Goal: Task Accomplishment & Management: Complete application form

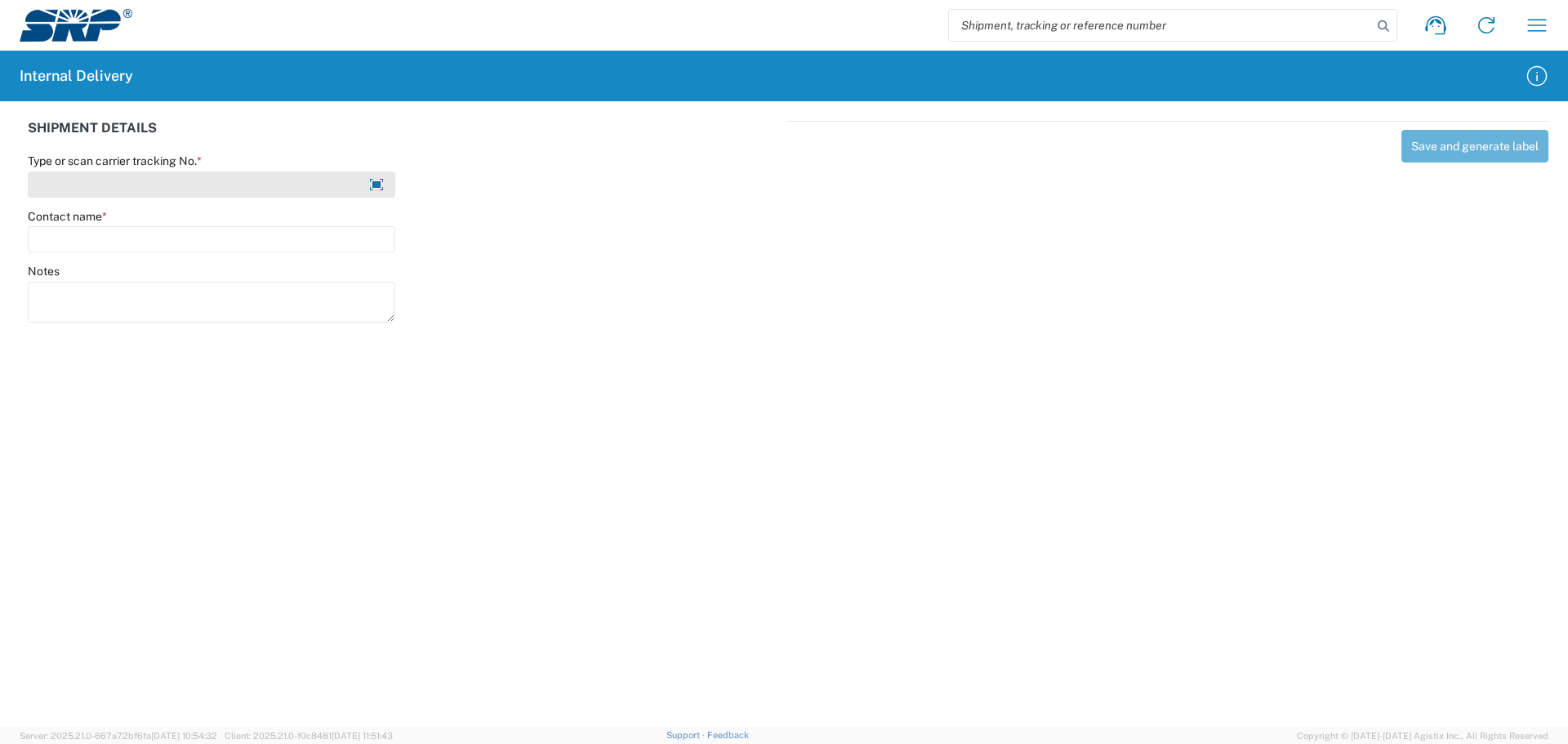
click at [88, 193] on input "Type or scan carrier tracking No. *" at bounding box center [211, 184] width 368 height 26
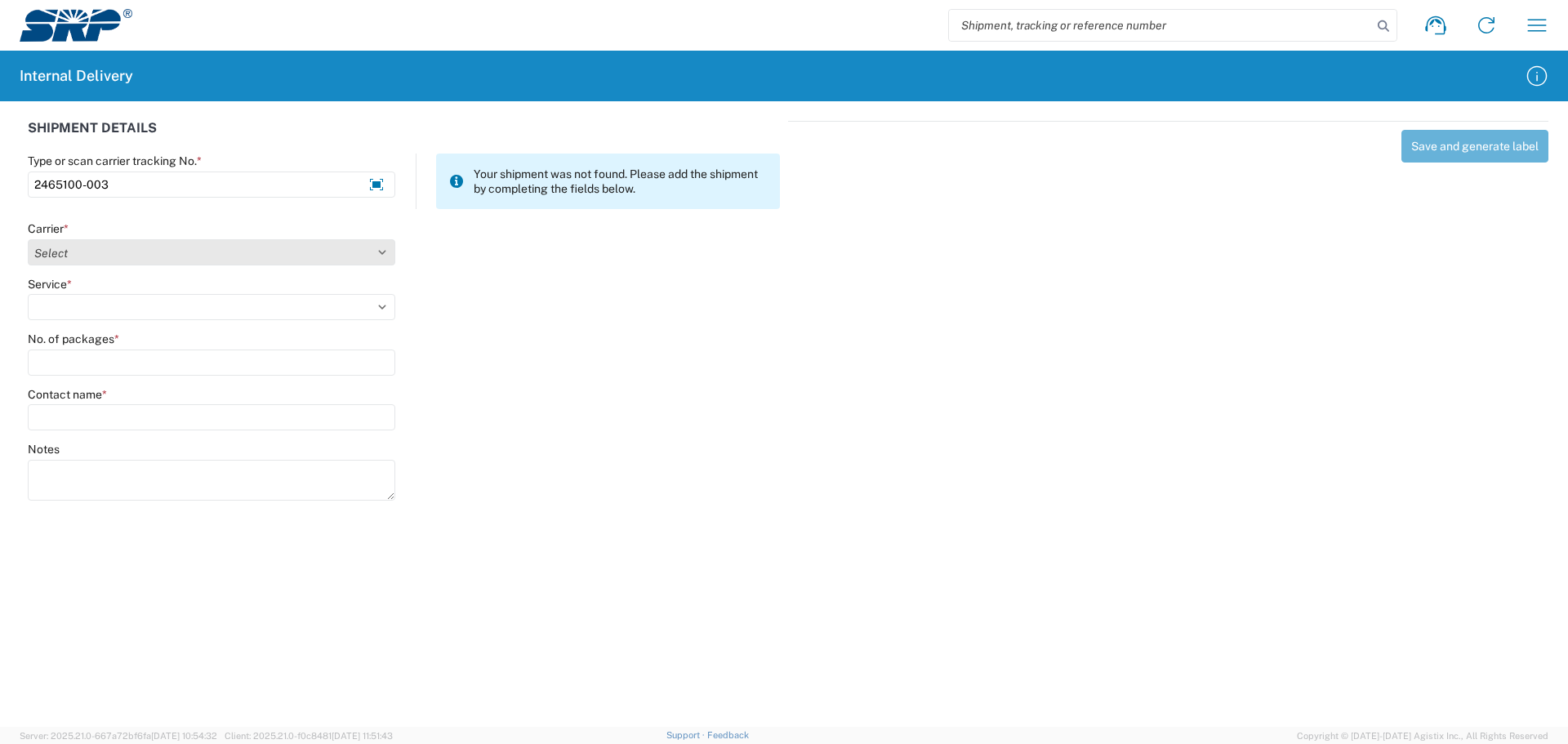
type input "2465100-003"
click at [93, 255] on select "Select Amazon Logistics ATI Trucking BC Dimerco Logistics Empire Southwest FedE…" at bounding box center [211, 252] width 368 height 26
select select "18714"
click at [28, 239] on select "Select Amazon Logistics ATI Trucking BC Dimerco Logistics Empire Southwest FedE…" at bounding box center [211, 252] width 368 height 26
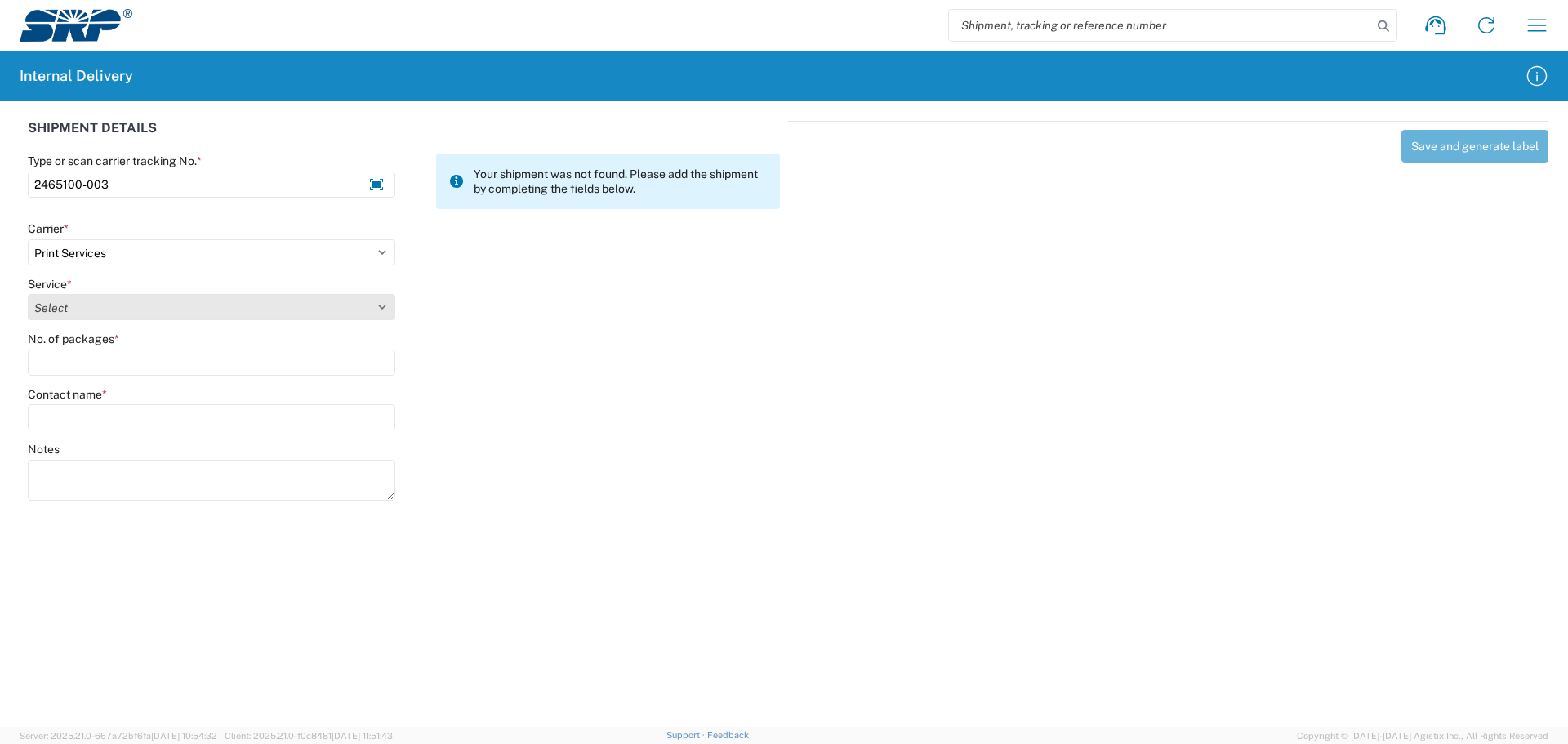
drag, startPoint x: 83, startPoint y: 302, endPoint x: 81, endPoint y: 314, distance: 12.2
click at [82, 309] on select "Select Ground Inter-office" at bounding box center [211, 307] width 368 height 26
select select "35764"
click at [28, 294] on select "Select Ground Inter-office" at bounding box center [211, 307] width 368 height 26
type input "1"
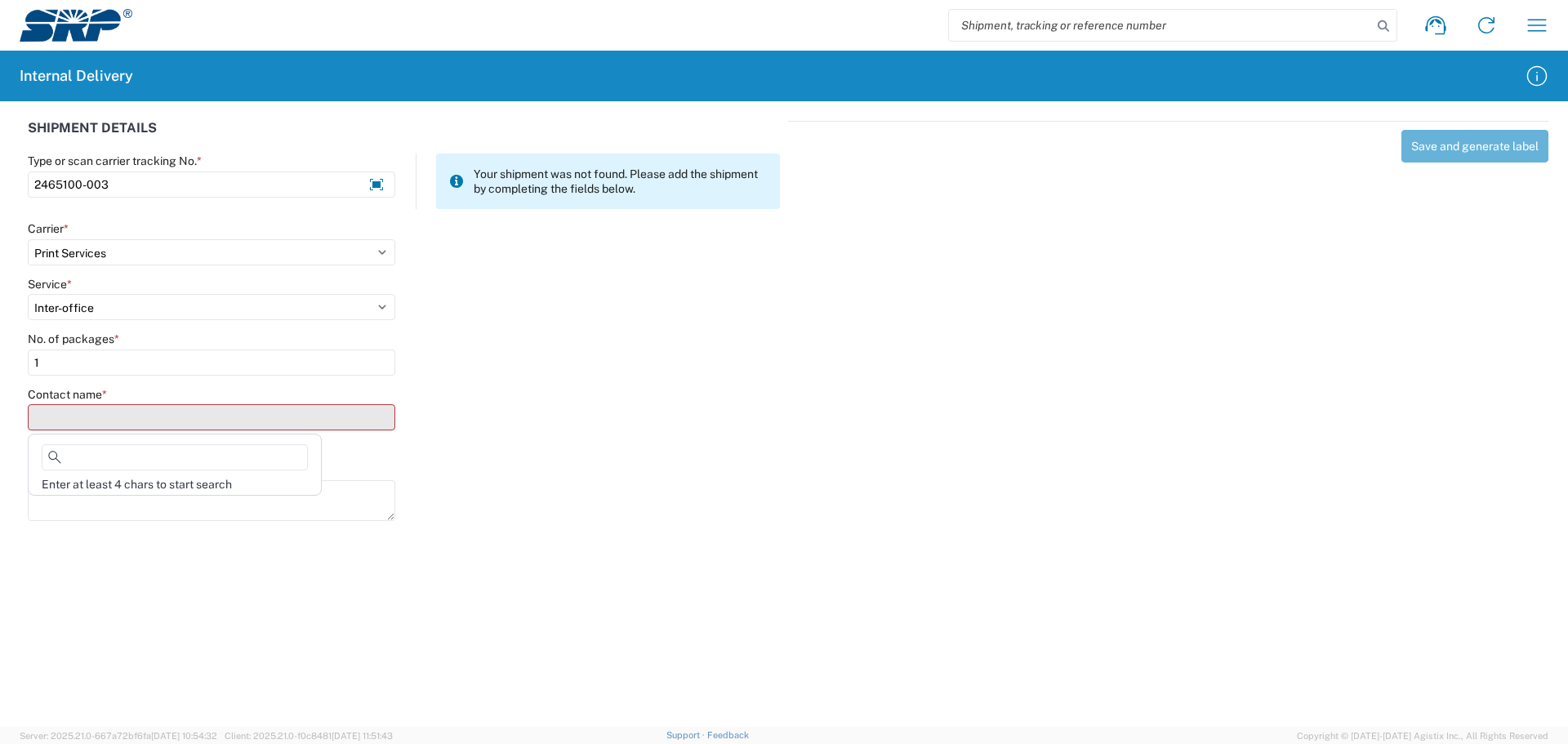
click at [93, 418] on input "Contact name *" at bounding box center [211, 417] width 368 height 26
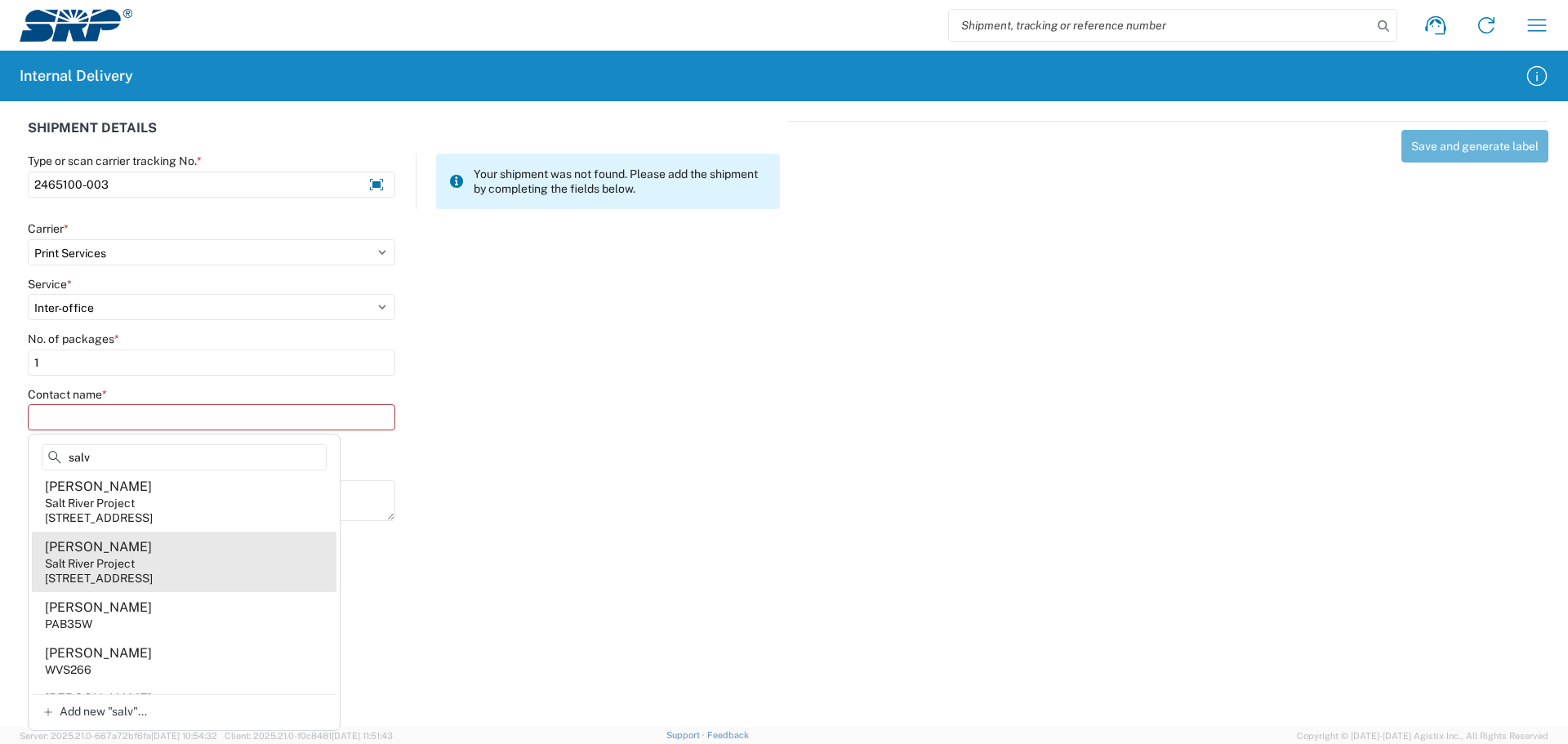
scroll to position [163, 0]
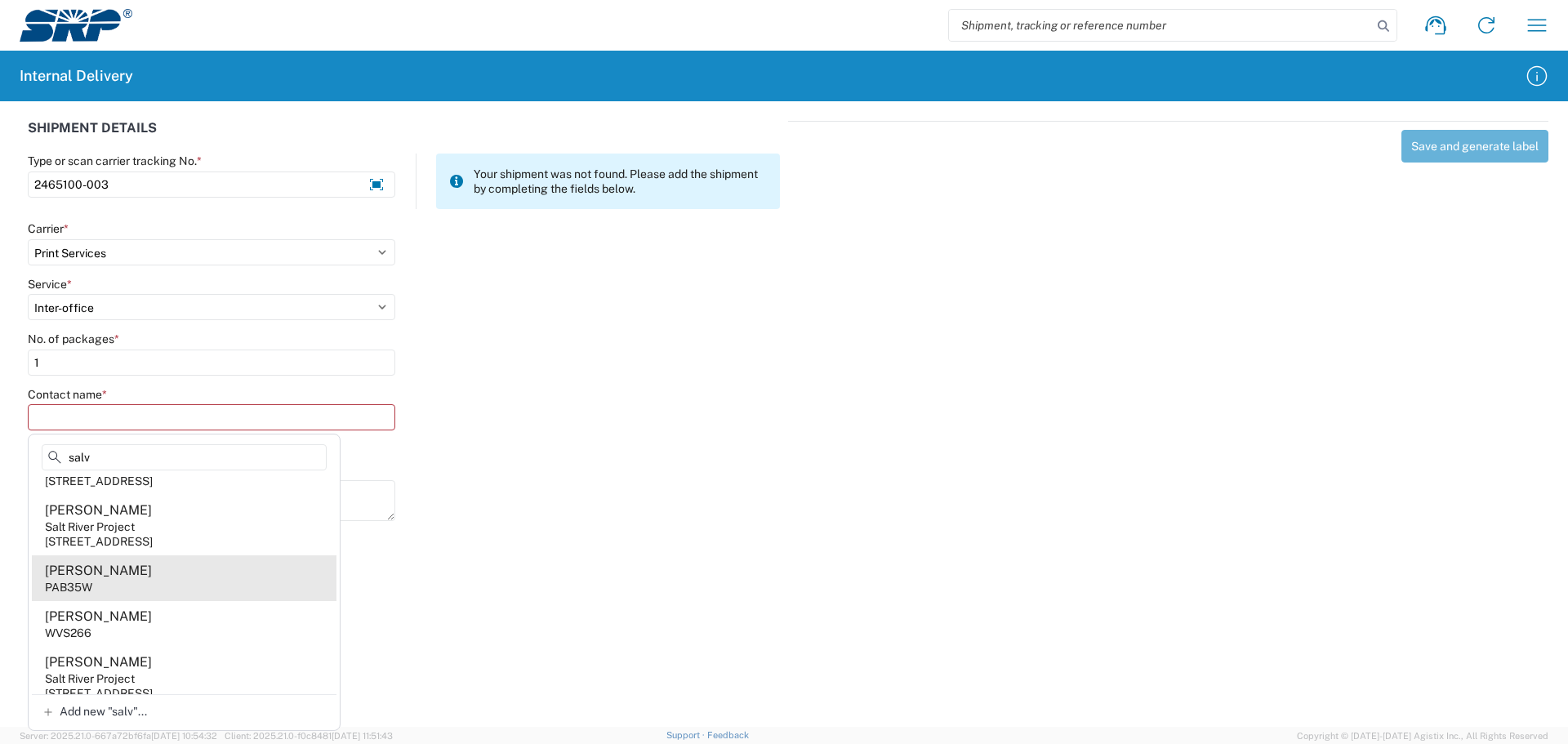
type input "salv"
click at [111, 601] on agx-address-suggestion-item "[PERSON_NAME] PAB35W" at bounding box center [183, 577] width 304 height 46
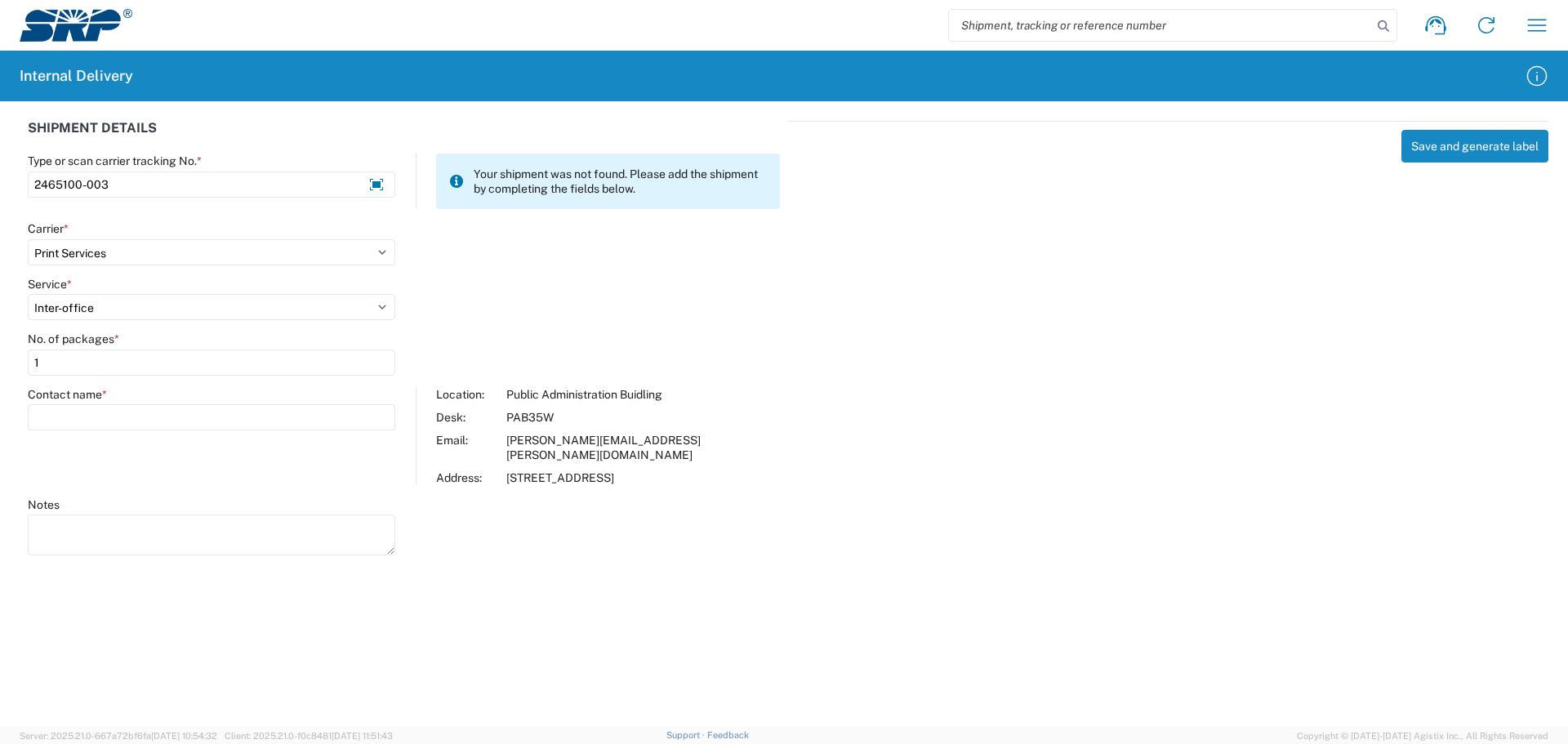
type input "[PERSON_NAME]"
click at [66, 520] on textarea "Notes" at bounding box center [211, 534] width 368 height 41
paste textarea "delivery to @Natalie Salvione PAB Storage room D"
type textarea "delivery to @Natalie Salvione PAB Storage room D"
click at [1505, 144] on button "Save and generate label" at bounding box center [1475, 146] width 147 height 32
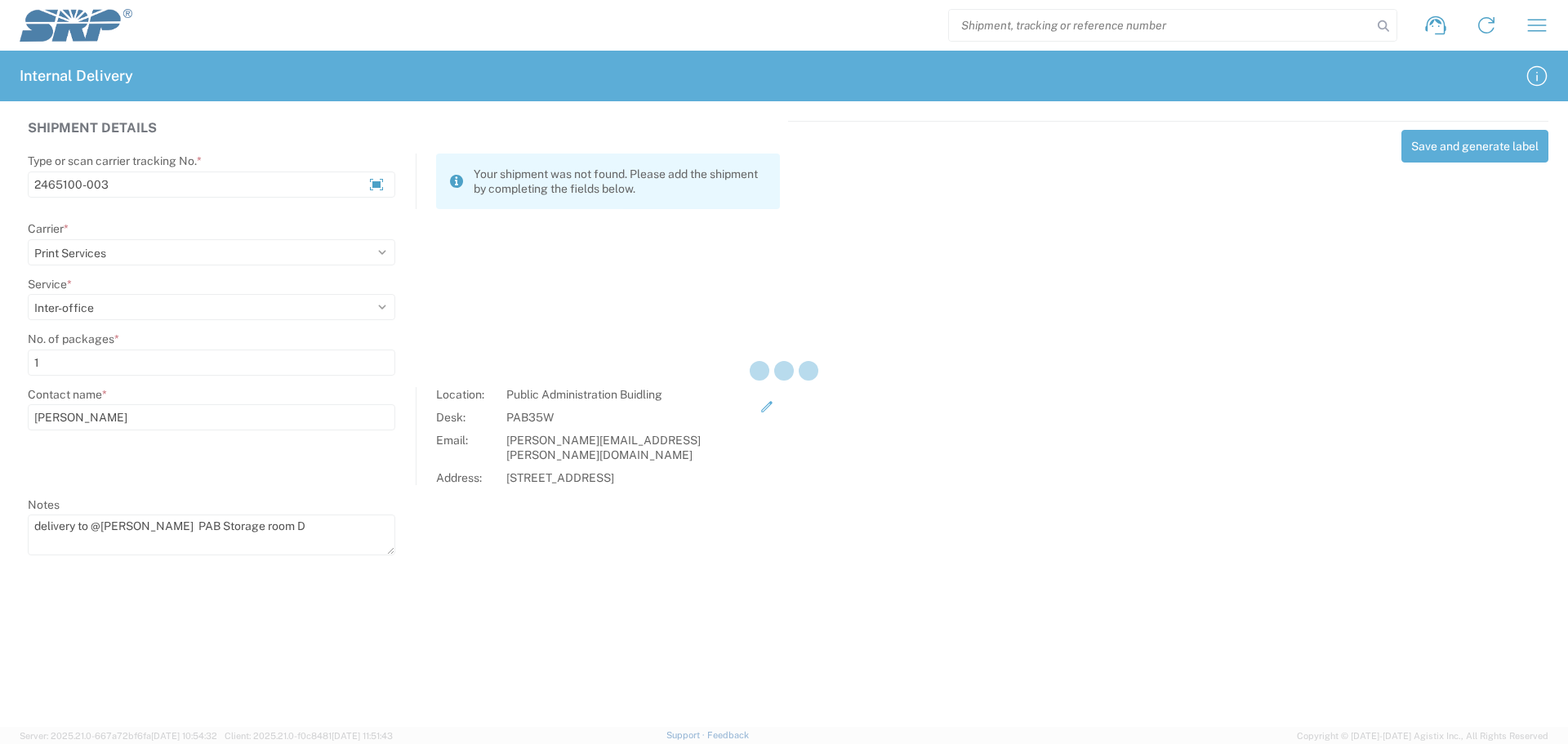
select select
